Goal: Transaction & Acquisition: Purchase product/service

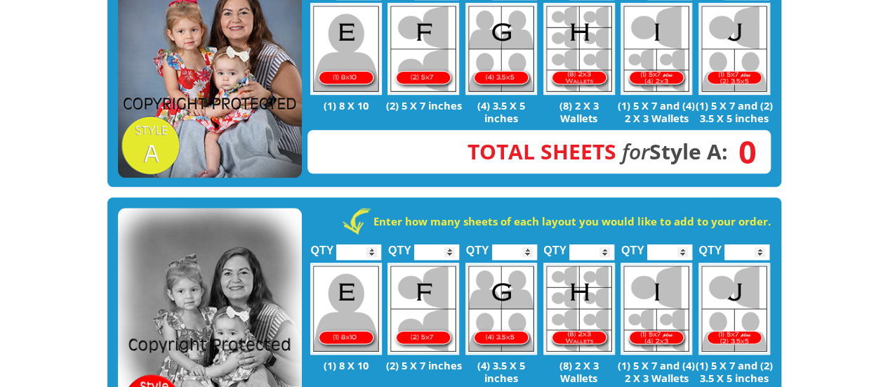
scroll to position [351, 0]
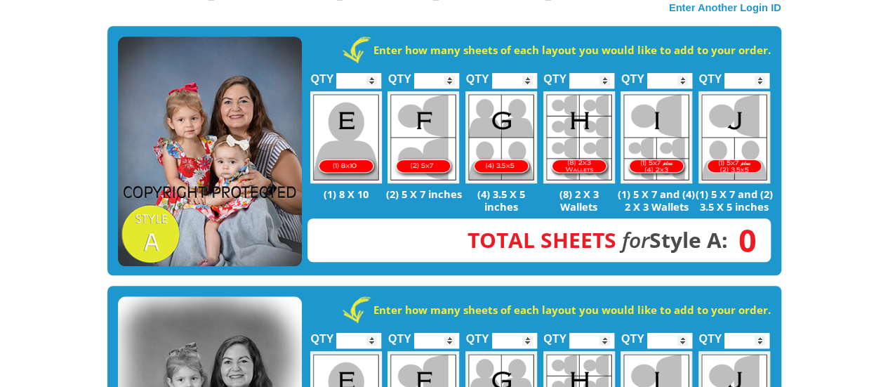
type input "*"
click at [527, 73] on input "*" at bounding box center [514, 80] width 45 height 15
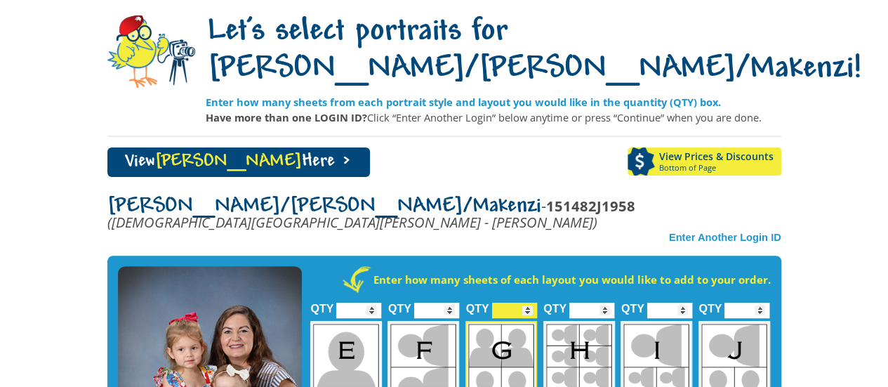
scroll to position [140, 0]
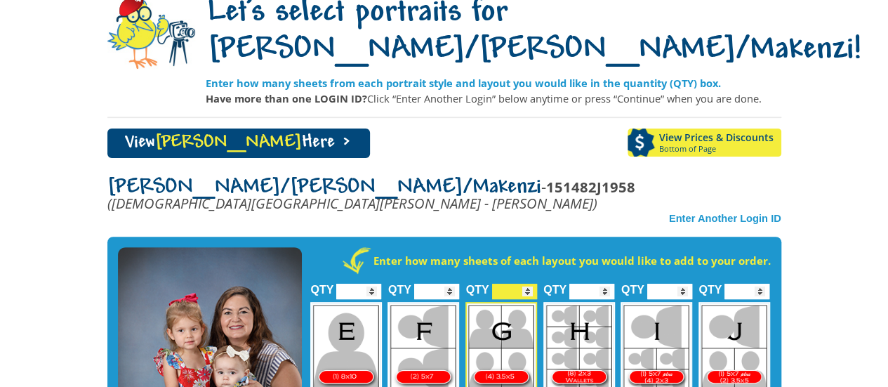
click at [719, 213] on strong "Enter Another Login ID" at bounding box center [725, 218] width 112 height 11
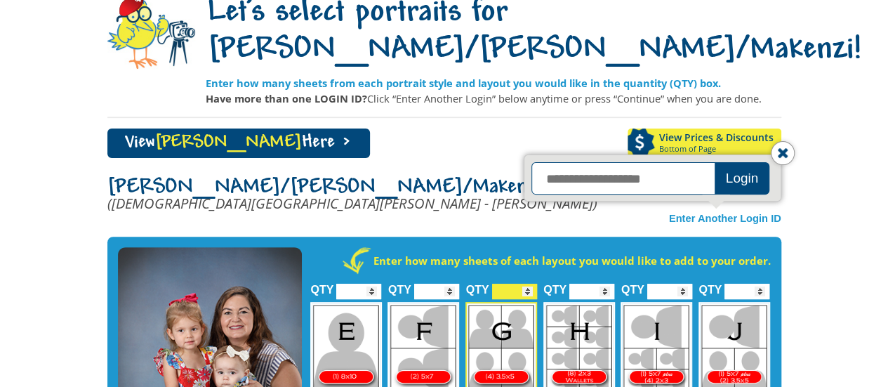
click at [663, 162] on input "text" at bounding box center [624, 178] width 187 height 32
type input "**********"
click at [734, 162] on button "Login" at bounding box center [742, 178] width 55 height 32
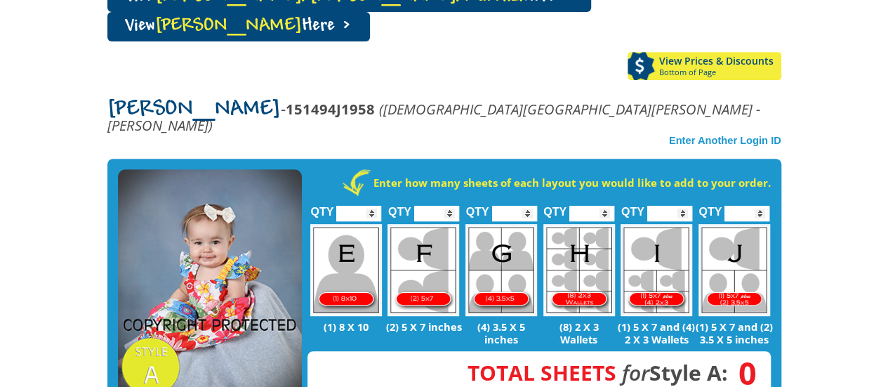
scroll to position [211, 0]
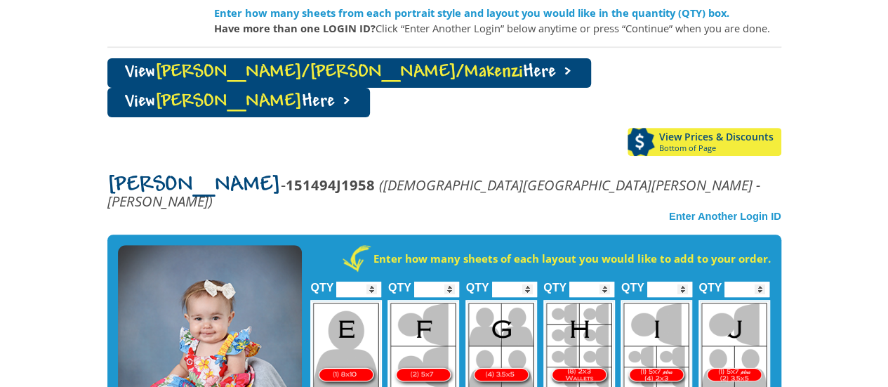
type input "*"
click at [449, 282] on input "*" at bounding box center [436, 289] width 45 height 15
type input "*"
click at [527, 282] on input "*" at bounding box center [514, 289] width 45 height 15
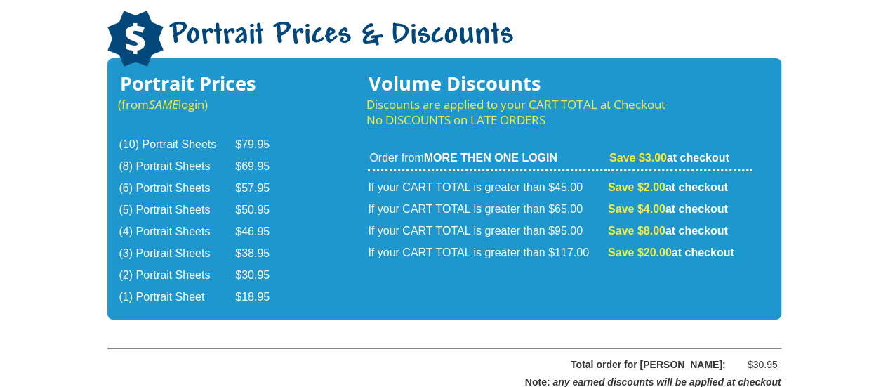
scroll to position [2544, 0]
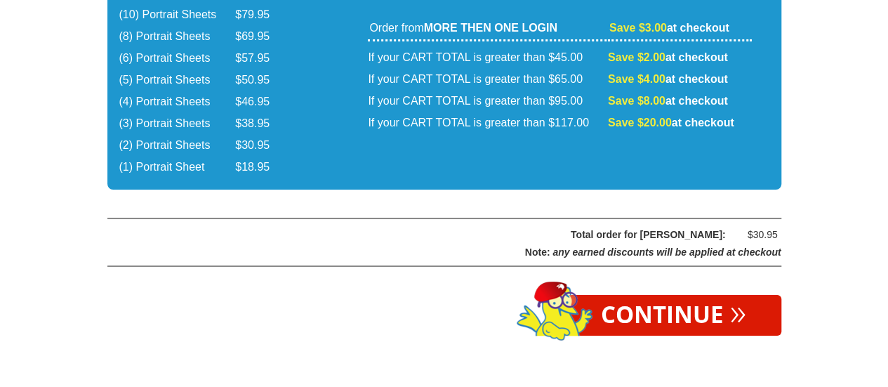
click at [715, 295] on link "Continue »" at bounding box center [674, 315] width 216 height 41
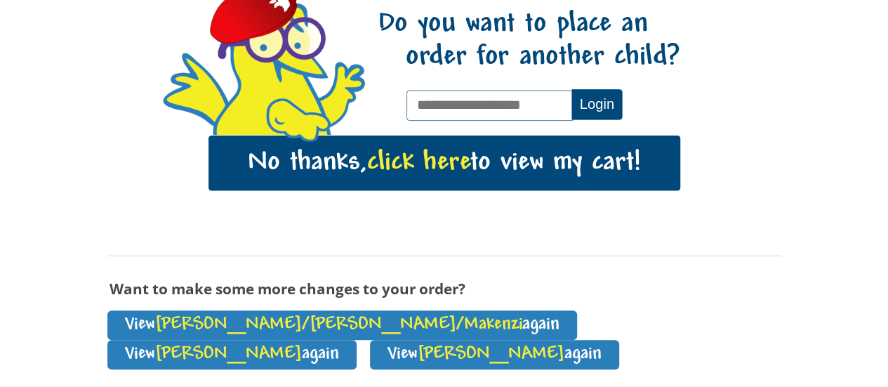
scroll to position [319, 0]
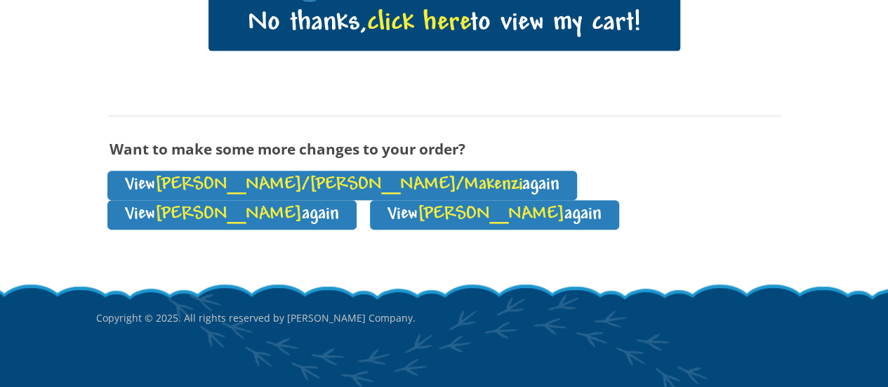
click at [264, 178] on span "[PERSON_NAME]/[PERSON_NAME]/Makenzi" at bounding box center [338, 185] width 367 height 19
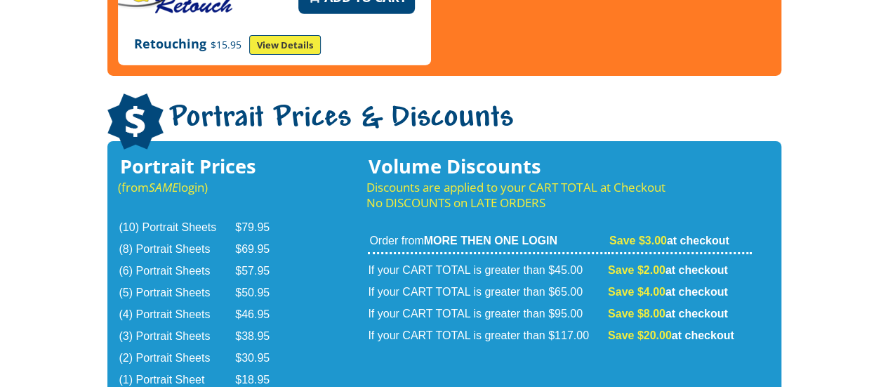
scroll to position [2527, 0]
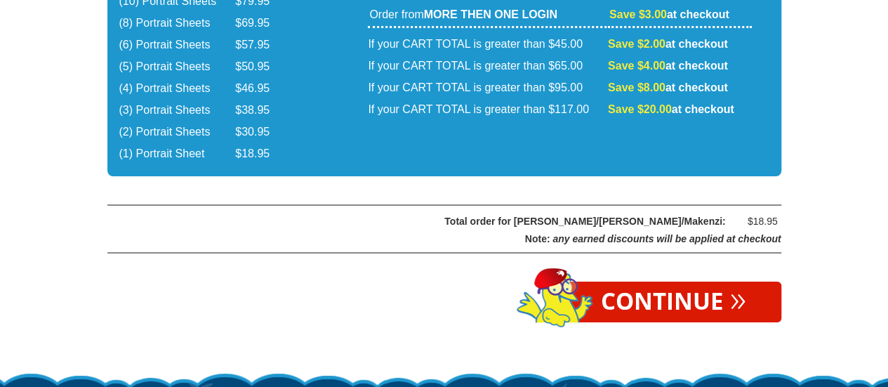
click at [645, 282] on link "Continue »" at bounding box center [674, 302] width 216 height 41
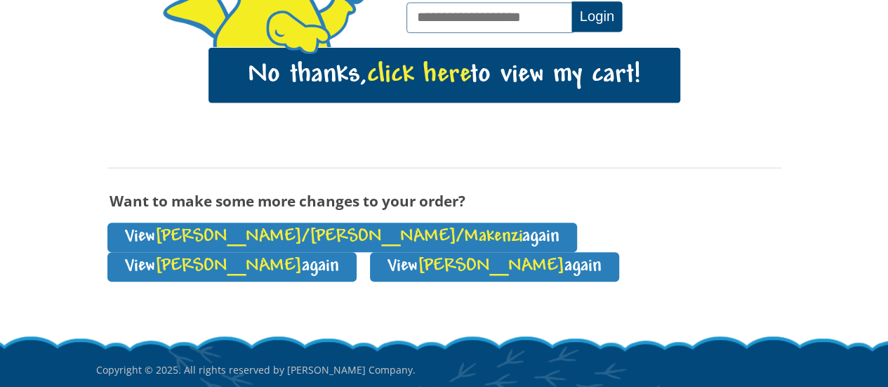
scroll to position [178, 0]
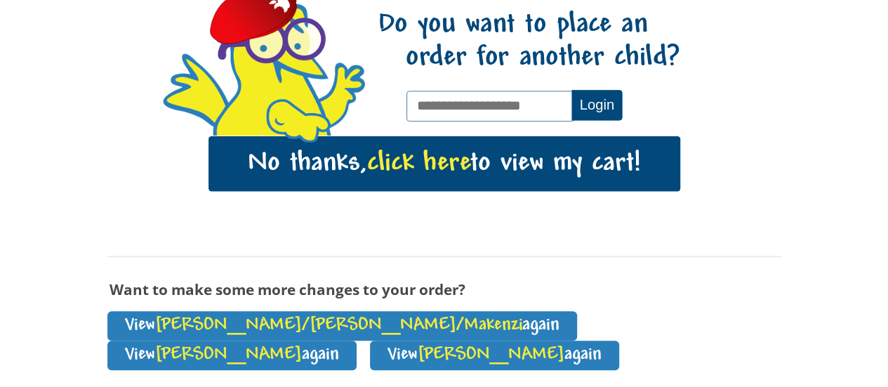
click at [546, 105] on input "text" at bounding box center [491, 106] width 168 height 30
type input "**********"
click at [587, 104] on button "Login" at bounding box center [596, 105] width 51 height 30
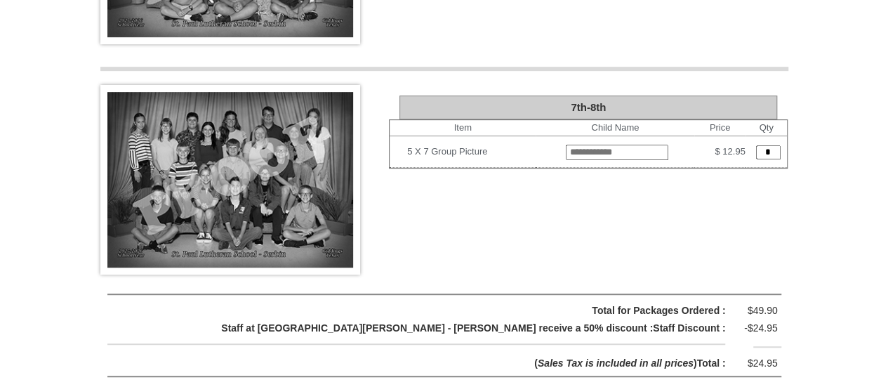
scroll to position [3088, 0]
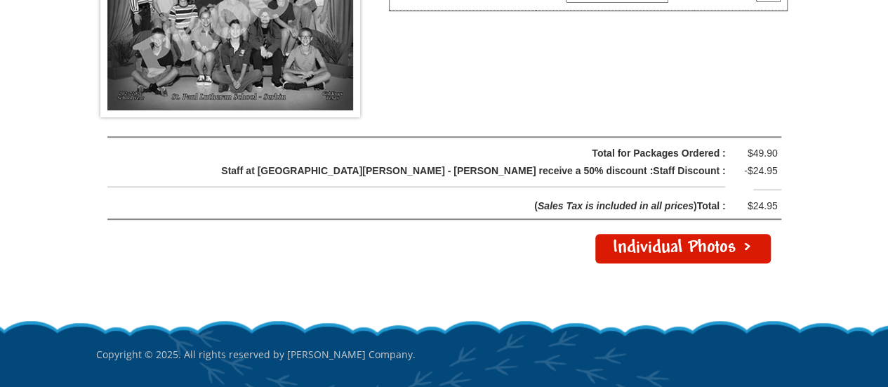
click at [704, 234] on link "Individual Photos >" at bounding box center [683, 248] width 176 height 29
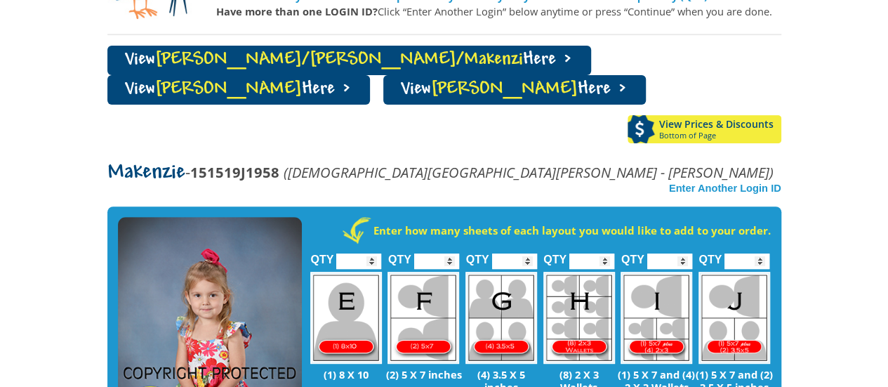
scroll to position [351, 0]
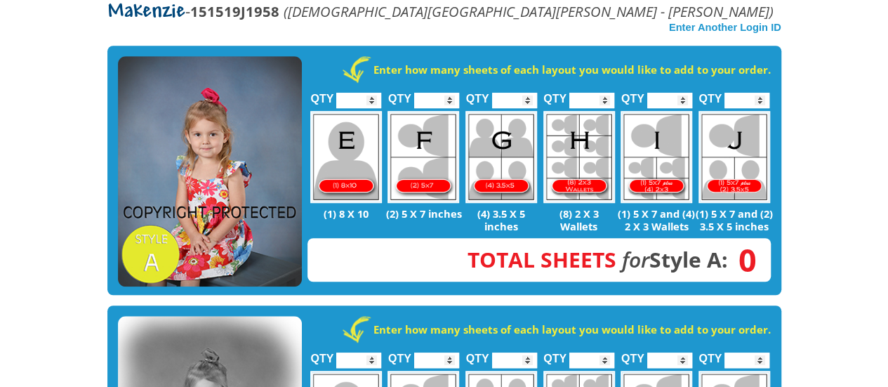
type input "*"
click at [451, 93] on input "*" at bounding box center [436, 100] width 45 height 15
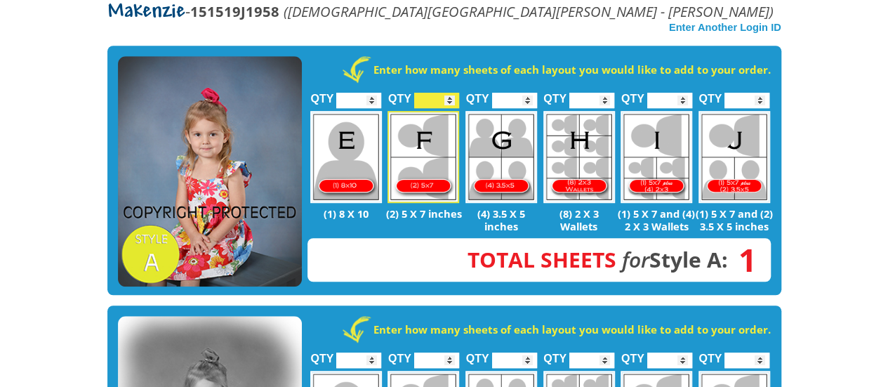
type input "*"
click at [532, 93] on input "*" at bounding box center [514, 100] width 45 height 15
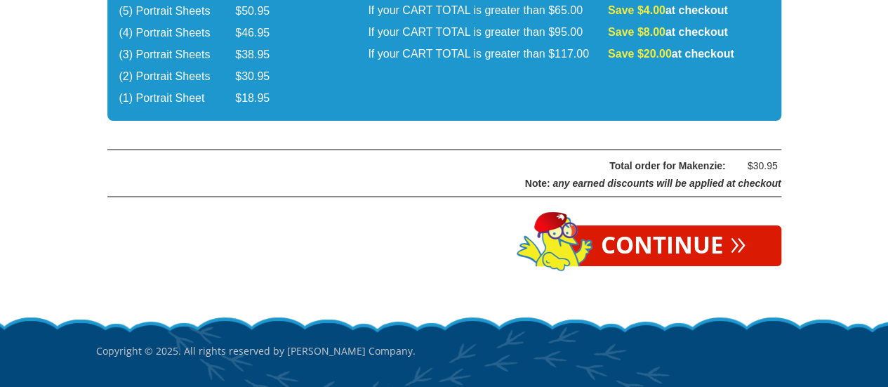
scroll to position [2582, 0]
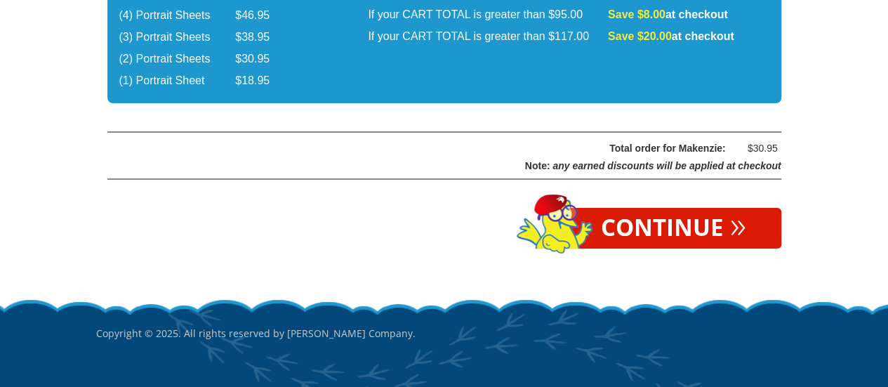
click at [626, 208] on link "Continue »" at bounding box center [674, 228] width 216 height 41
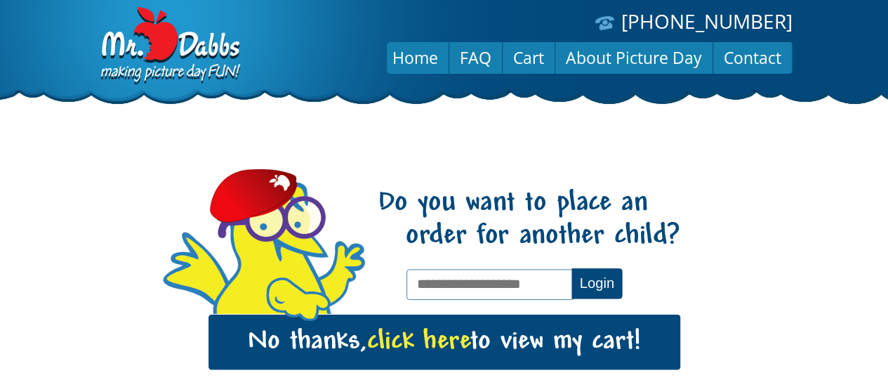
drag, startPoint x: 513, startPoint y: 287, endPoint x: 508, endPoint y: 279, distance: 9.4
click at [510, 286] on input "text" at bounding box center [491, 284] width 168 height 30
type input "**********"
click at [601, 290] on button "Login" at bounding box center [596, 283] width 51 height 30
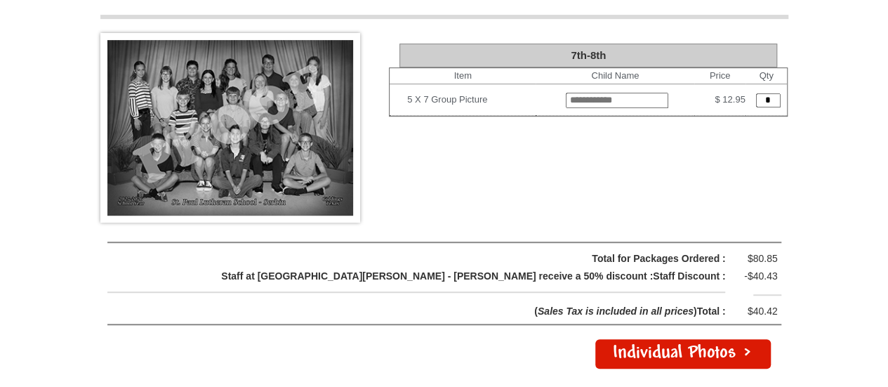
scroll to position [3088, 0]
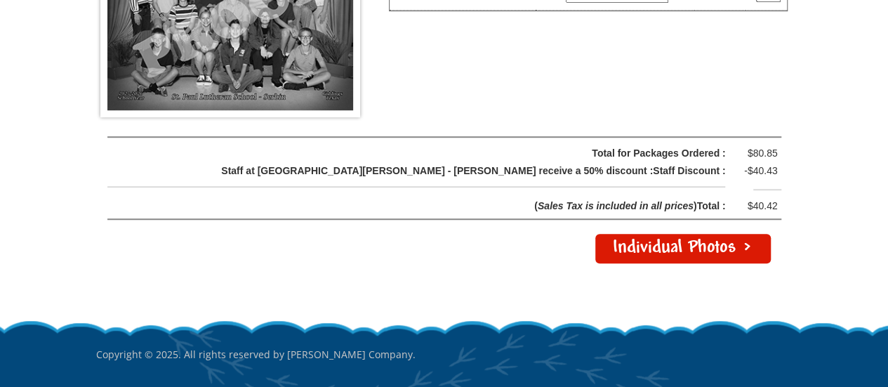
click at [682, 234] on link "Individual Photos >" at bounding box center [683, 248] width 176 height 29
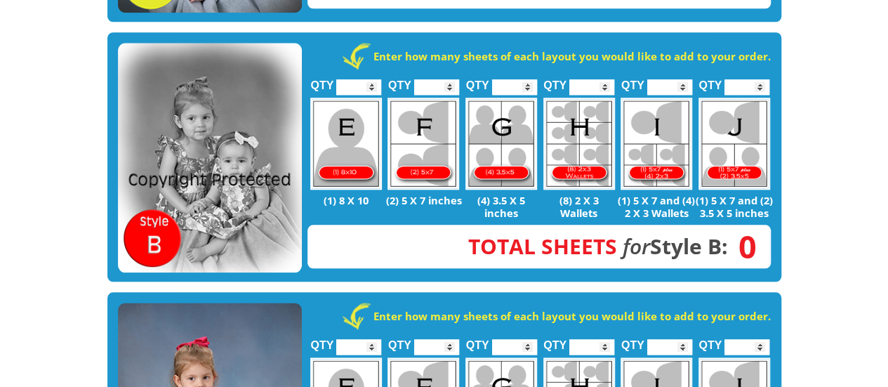
scroll to position [351, 0]
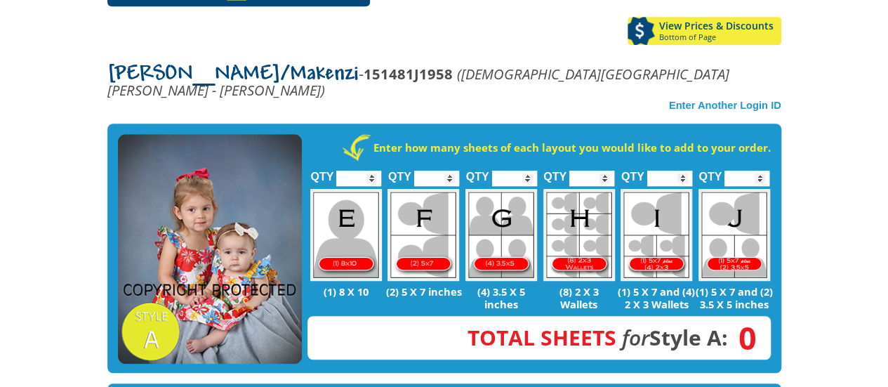
type input "*"
click at [369, 171] on input "*" at bounding box center [358, 178] width 45 height 15
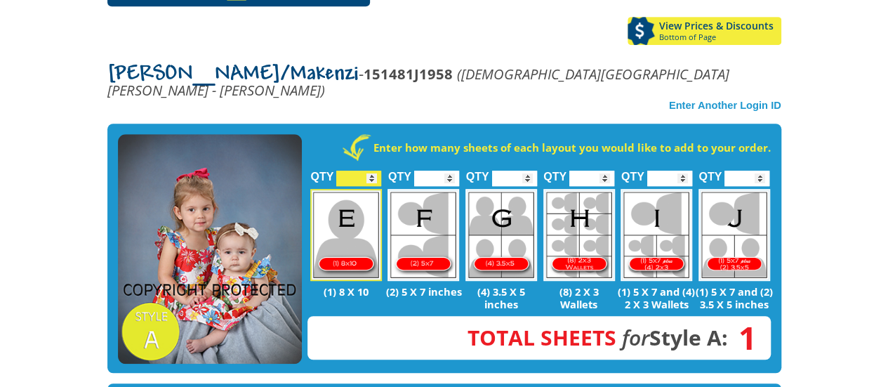
type input "*"
click at [444, 171] on input "*" at bounding box center [436, 178] width 45 height 15
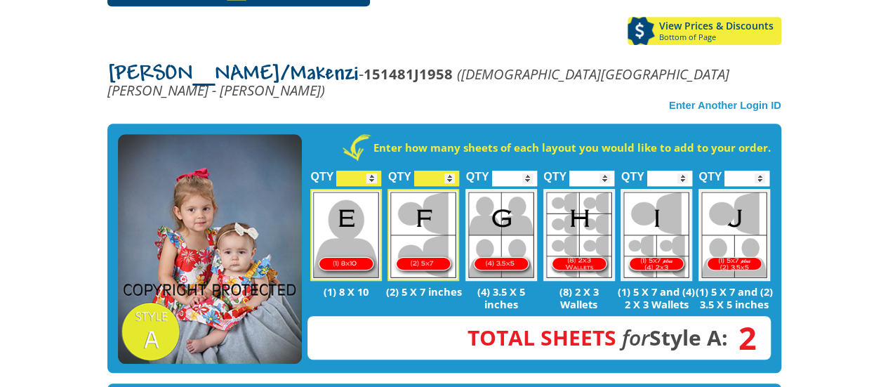
type input "*"
click at [527, 171] on input "*" at bounding box center [514, 178] width 45 height 15
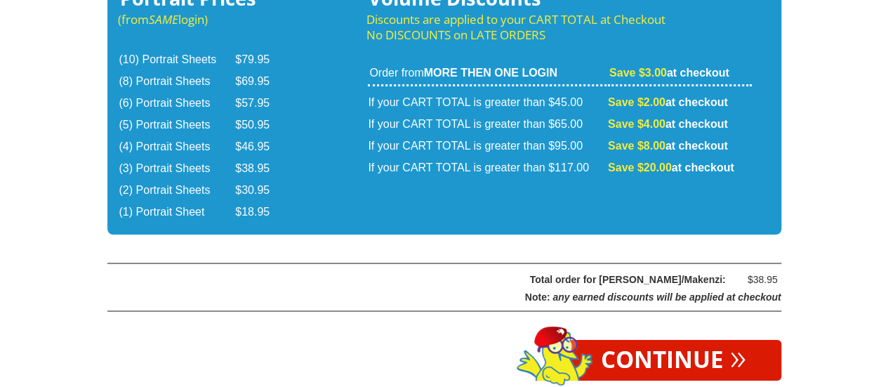
scroll to position [2612, 0]
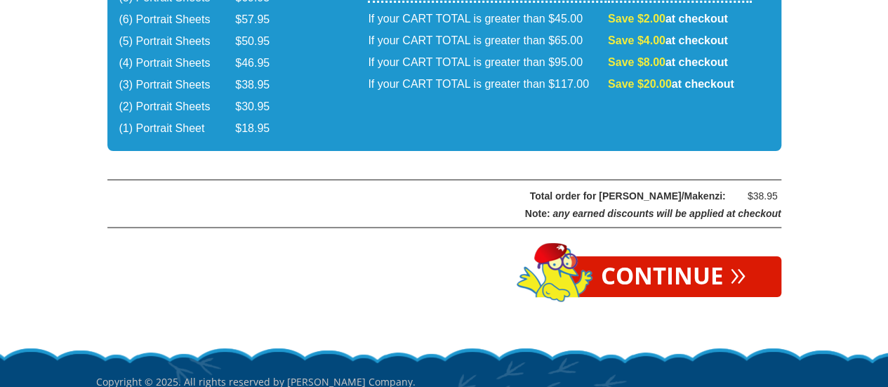
click at [680, 256] on link "Continue »" at bounding box center [674, 276] width 216 height 41
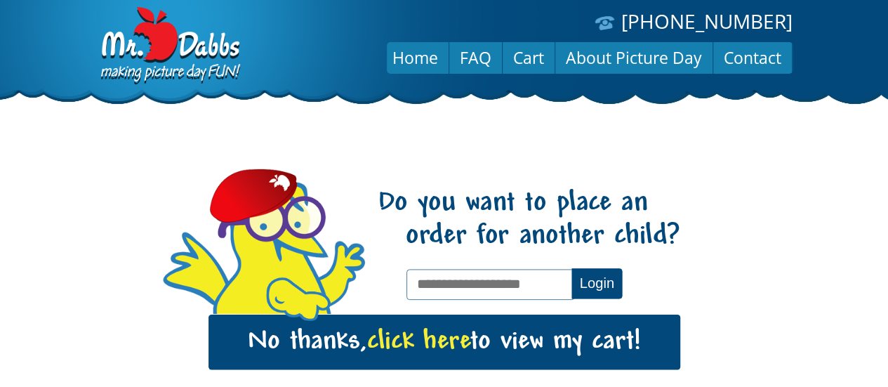
click at [527, 68] on link "Cart" at bounding box center [529, 58] width 52 height 34
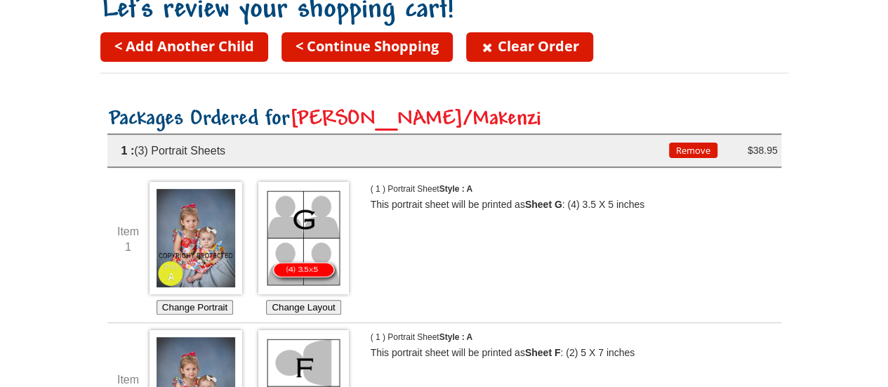
scroll to position [140, 0]
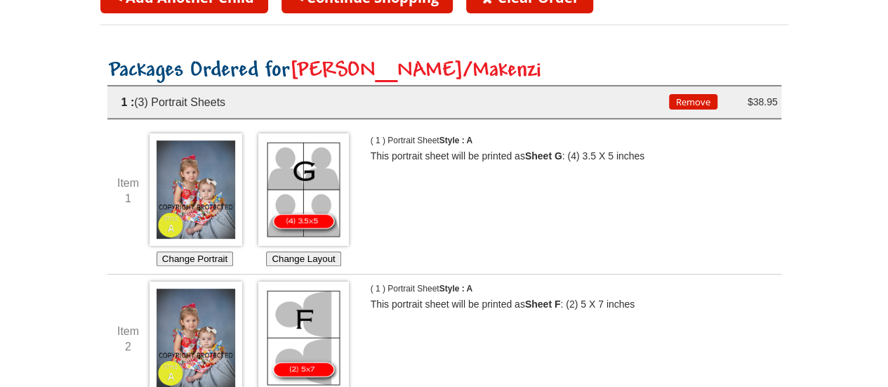
scroll to position [0, 0]
